Goal: Task Accomplishment & Management: Manage account settings

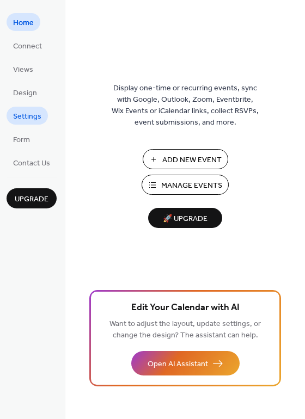
click at [23, 117] on span "Settings" at bounding box center [27, 116] width 28 height 11
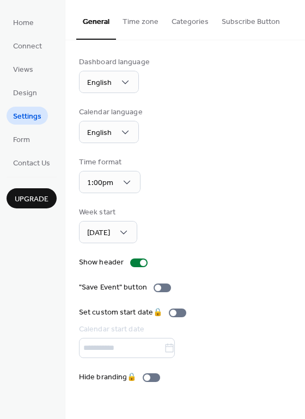
drag, startPoint x: 300, startPoint y: 150, endPoint x: 310, endPoint y: 265, distance: 116.2
click at [304, 265] on html "Home Connect Views Design Settings Form Contact Us Upgrade Settings Upgrade Gen…" at bounding box center [152, 209] width 305 height 419
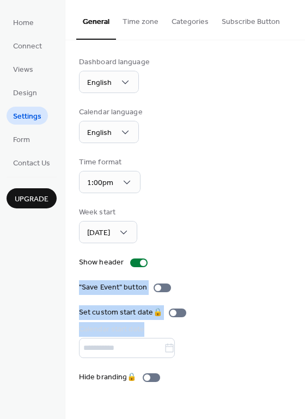
drag, startPoint x: 296, startPoint y: 301, endPoint x: 299, endPoint y: 274, distance: 26.8
click at [299, 274] on div "Dashboard language English Calendar language English Time format 1:00pm Week st…" at bounding box center [184, 219] width 239 height 359
click at [27, 140] on span "Form" at bounding box center [21, 139] width 17 height 11
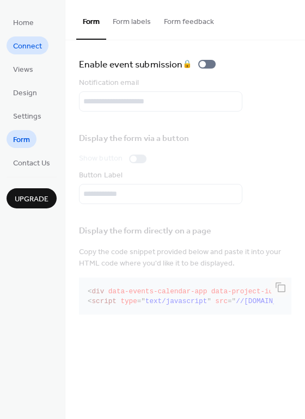
click at [32, 49] on span "Connect" at bounding box center [27, 46] width 29 height 11
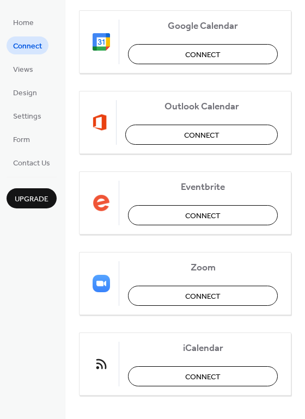
scroll to position [227, 0]
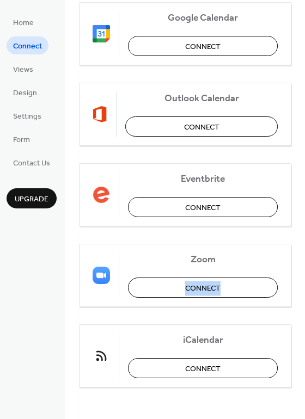
drag, startPoint x: 300, startPoint y: 247, endPoint x: 291, endPoint y: 307, distance: 60.4
click at [291, 307] on div "Using external services for your events? Connect them now and easily bring all …" at bounding box center [184, 136] width 239 height 534
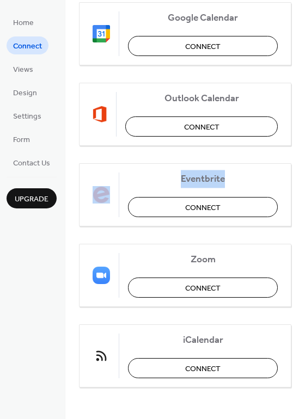
drag, startPoint x: 300, startPoint y: 177, endPoint x: 306, endPoint y: 123, distance: 54.2
click at [304, 123] on html "Home Connect Views Design Settings Form Contact Us Upgrade Connect Upgrade Conn…" at bounding box center [152, 209] width 305 height 419
click at [222, 40] on button "Connect" at bounding box center [203, 46] width 150 height 20
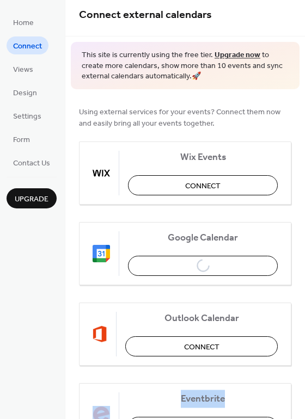
scroll to position [0, 0]
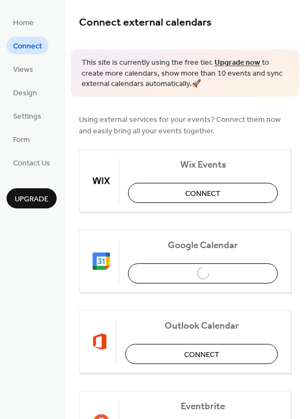
click at [297, 181] on div "Using external services for your events? Connect them now and easily bring all …" at bounding box center [184, 364] width 239 height 534
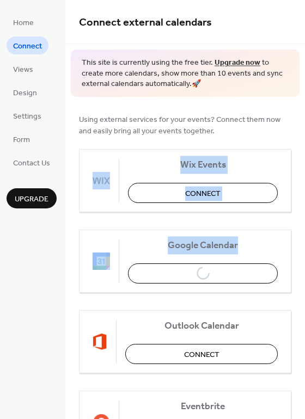
drag, startPoint x: 300, startPoint y: 148, endPoint x: 293, endPoint y: 231, distance: 82.4
click at [293, 231] on div "Using external services for your events? Connect them now and easily bring all …" at bounding box center [184, 364] width 239 height 534
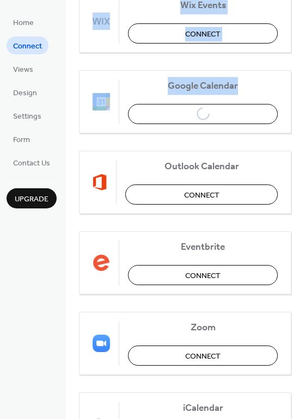
scroll to position [160, 0]
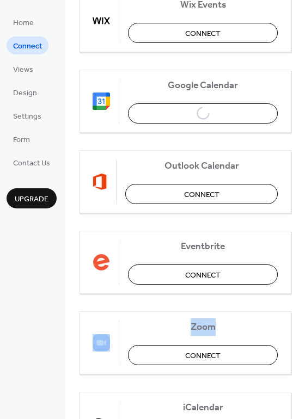
drag, startPoint x: 299, startPoint y: 264, endPoint x: 289, endPoint y: 305, distance: 42.1
click at [289, 305] on div "Using external services for your events? Connect them now and easily bring all …" at bounding box center [184, 204] width 239 height 534
